Goal: Transaction & Acquisition: Purchase product/service

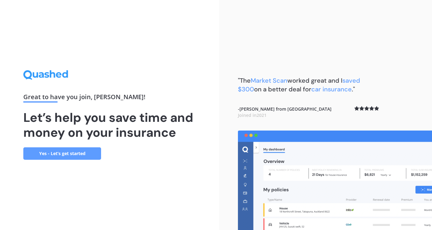
click at [88, 156] on link "Yes - Let’s get started" at bounding box center [62, 154] width 78 height 12
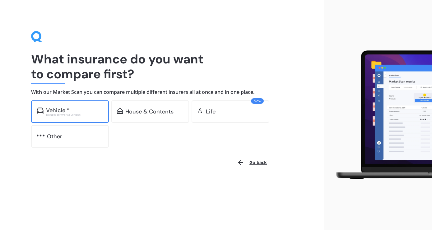
click at [92, 111] on div "Vehicle *" at bounding box center [74, 110] width 57 height 6
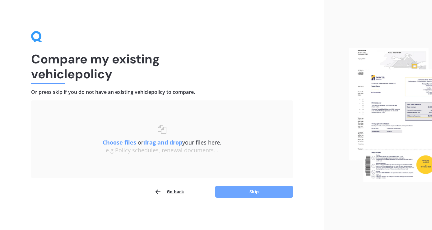
click at [224, 191] on button "Skip" at bounding box center [254, 192] width 78 height 12
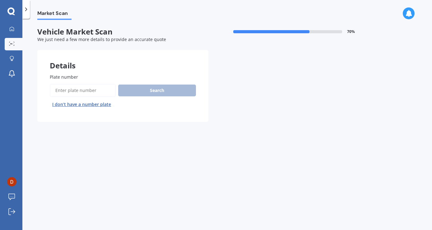
click at [71, 94] on input "Plate number" at bounding box center [83, 90] width 66 height 13
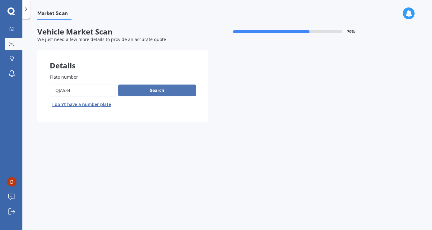
type input "QJA534"
click at [137, 89] on button "Search" at bounding box center [157, 91] width 78 height 12
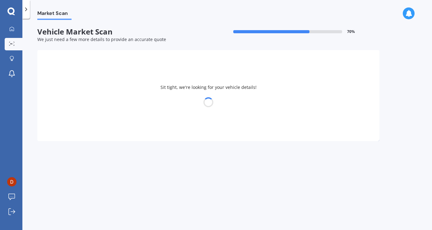
select select "TOYOTA"
select select "AQUA"
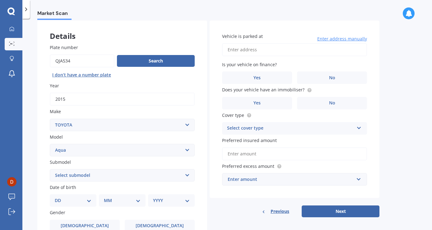
scroll to position [30, 0]
click at [288, 52] on input "Vehicle is parked at" at bounding box center [294, 49] width 145 height 13
type input "[STREET_ADDRESS]"
click at [327, 78] on label "No" at bounding box center [332, 78] width 70 height 12
click at [0, 0] on input "No" at bounding box center [0, 0] width 0 height 0
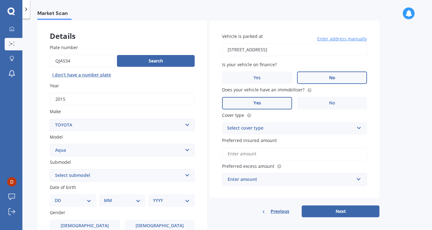
click at [279, 104] on label "Yes" at bounding box center [257, 103] width 70 height 12
click at [0, 0] on input "Yes" at bounding box center [0, 0] width 0 height 0
click at [296, 129] on div "Select cover type" at bounding box center [290, 128] width 127 height 7
click at [278, 139] on div "Comprehensive" at bounding box center [295, 140] width 144 height 11
click at [280, 157] on input "Preferred insured amount" at bounding box center [294, 154] width 145 height 13
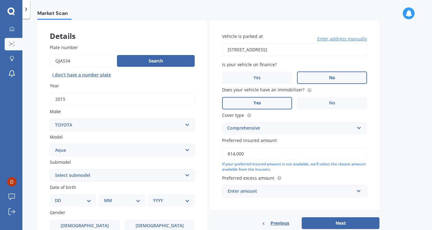
type input "$14,000"
click at [267, 195] on div "Enter amount" at bounding box center [291, 191] width 126 height 7
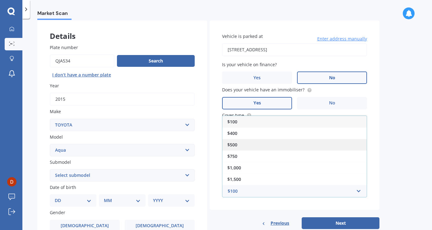
click at [256, 143] on div "$500" at bounding box center [295, 145] width 144 height 12
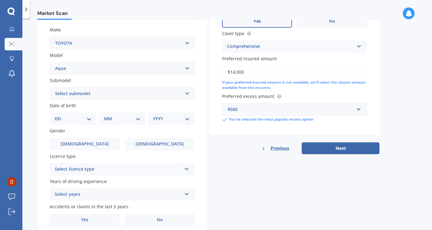
scroll to position [113, 0]
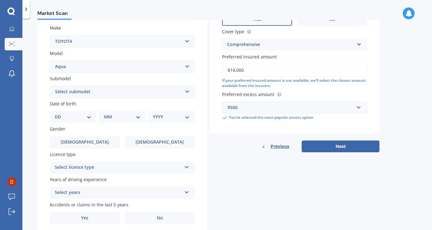
select select "08"
click option "08" at bounding box center [0, 0] width 0 height 0
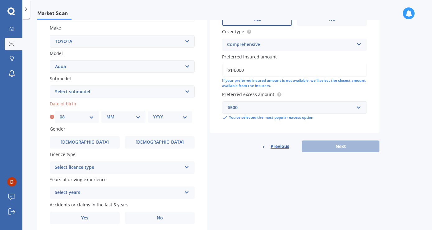
click at [124, 115] on div "MM 01 02 03 04 05 06 07 08 09 10 11 12" at bounding box center [123, 117] width 44 height 12
click at [124, 123] on div "MM 01 02 03 04 05 06 07 08 09 10 11 12" at bounding box center [123, 117] width 44 height 12
click at [106, 114] on select "MM 01 02 03 04 05 06 07 08 09 10 11 12" at bounding box center [123, 117] width 34 height 7
select select "10"
click option "10" at bounding box center [0, 0] width 0 height 0
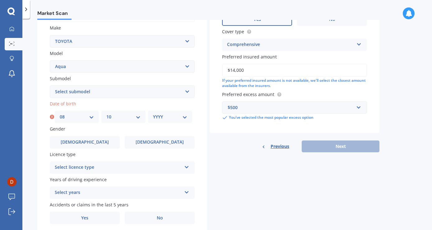
click at [178, 113] on div "YYYY 2025 2024 2023 2022 2021 2020 2019 2018 2017 2016 2015 2014 2013 2012 2011…" at bounding box center [170, 117] width 44 height 12
click at [189, 120] on div "YYYY 2025 2024 2023 2022 2021 2020 2019 2018 2017 2016 2015 2014 2013 2012 2011…" at bounding box center [170, 117] width 44 height 12
click at [153, 114] on select "YYYY 2025 2024 2023 2022 2021 2020 2019 2018 2017 2016 2015 2014 2013 2012 2011…" at bounding box center [170, 117] width 34 height 7
select select "1990"
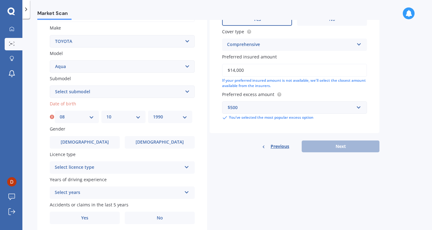
click option "1990" at bounding box center [0, 0] width 0 height 0
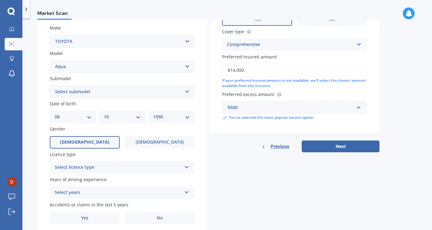
click at [88, 141] on span "[DEMOGRAPHIC_DATA]" at bounding box center [84, 142] width 49 height 5
click at [0, 0] on input "[DEMOGRAPHIC_DATA]" at bounding box center [0, 0] width 0 height 0
click at [120, 171] on div "Select licence type" at bounding box center [118, 167] width 127 height 7
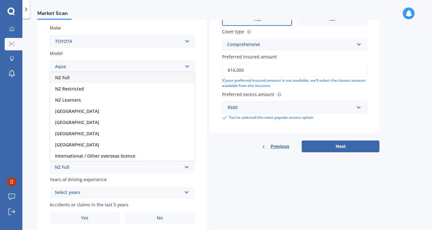
click at [72, 80] on div "NZ Full" at bounding box center [122, 77] width 144 height 11
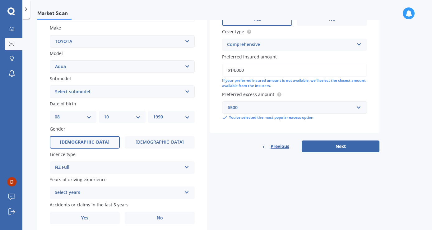
scroll to position [138, 0]
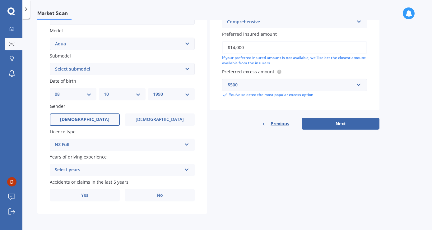
click at [110, 167] on div "Select years" at bounding box center [118, 169] width 127 height 7
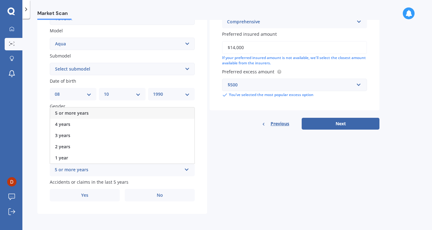
click at [81, 113] on span "5 or more years" at bounding box center [72, 113] width 34 height 6
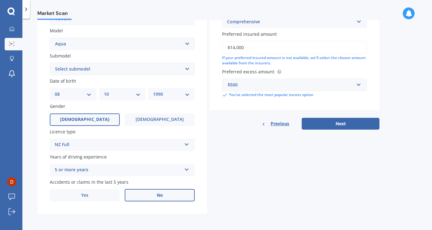
click at [136, 197] on label "No" at bounding box center [160, 195] width 70 height 12
click at [0, 0] on input "No" at bounding box center [0, 0] width 0 height 0
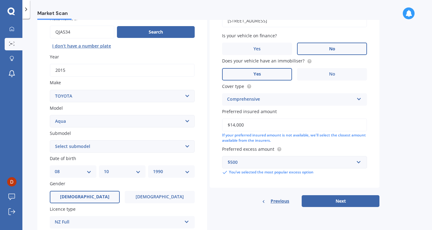
scroll to position [59, 0]
click at [331, 202] on button "Next" at bounding box center [341, 201] width 78 height 12
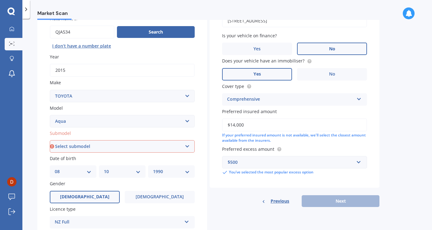
click at [50, 140] on select "Select submodel (All Other) Hatchback Hybrid" at bounding box center [122, 146] width 145 height 12
select select "HYBRID"
click option "Hybrid" at bounding box center [0, 0] width 0 height 0
click at [355, 203] on button "Next" at bounding box center [341, 201] width 78 height 12
select select "08"
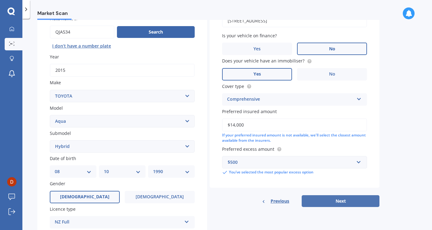
select select "10"
select select "1990"
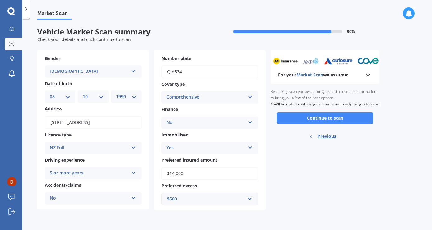
scroll to position [0, 0]
click at [350, 124] on button "Continue to scan" at bounding box center [325, 118] width 96 height 12
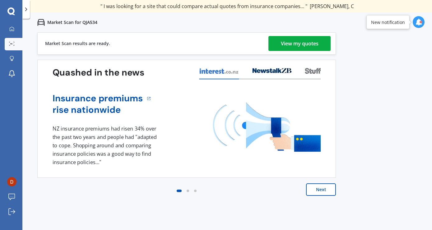
click at [302, 43] on div "View my quotes" at bounding box center [300, 43] width 38 height 15
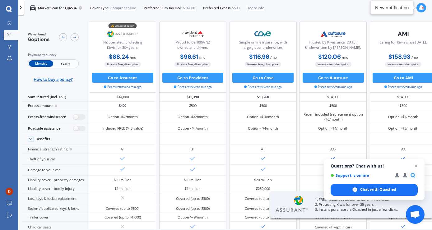
click at [72, 66] on span "Yearly" at bounding box center [65, 63] width 24 height 7
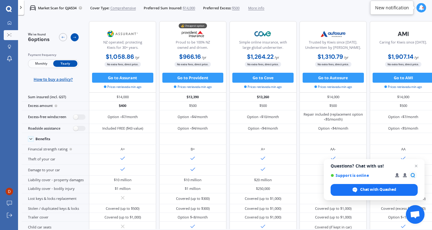
click at [76, 39] on icon at bounding box center [75, 37] width 4 height 4
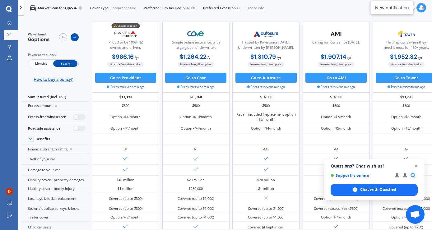
click at [76, 39] on icon at bounding box center [75, 37] width 4 height 4
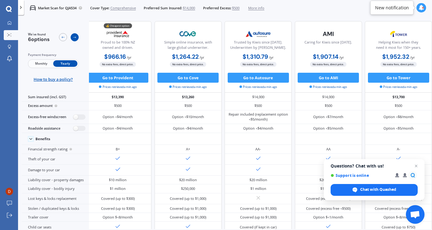
scroll to position [0, 94]
click at [76, 39] on icon at bounding box center [75, 37] width 4 height 4
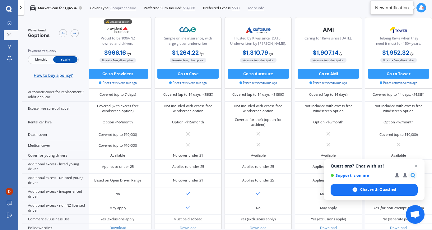
scroll to position [269, 94]
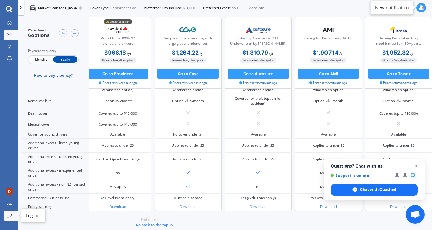
click at [11, 216] on icon at bounding box center [10, 216] width 3 height 0
